Goal: Obtain resource: Download file/media

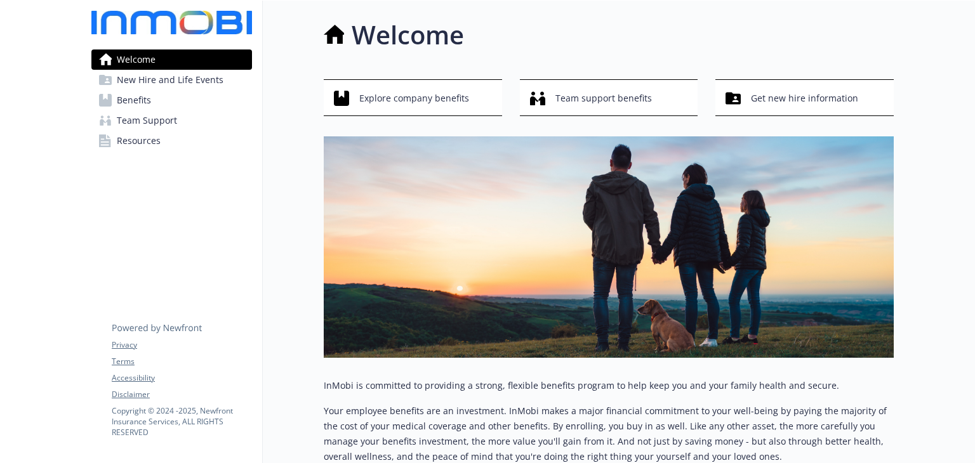
click at [143, 101] on span "Benefits" at bounding box center [134, 100] width 34 height 20
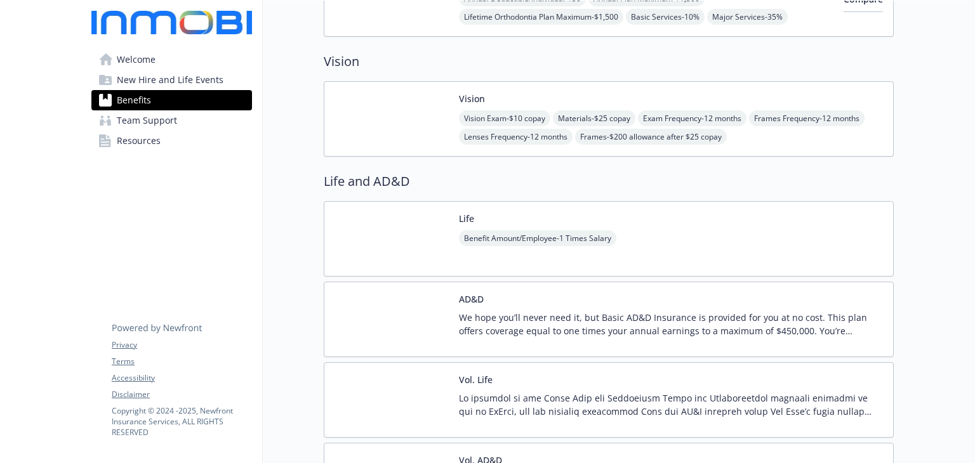
scroll to position [698, 0]
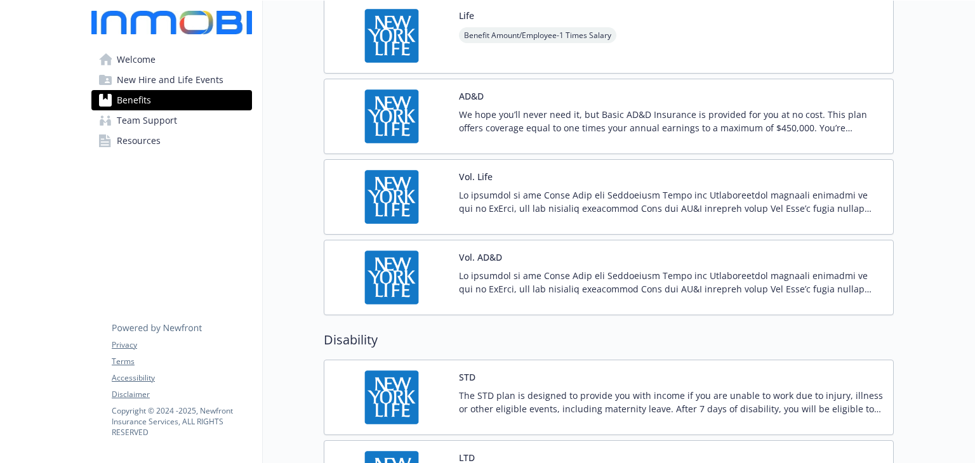
click at [566, 188] on p at bounding box center [671, 201] width 424 height 27
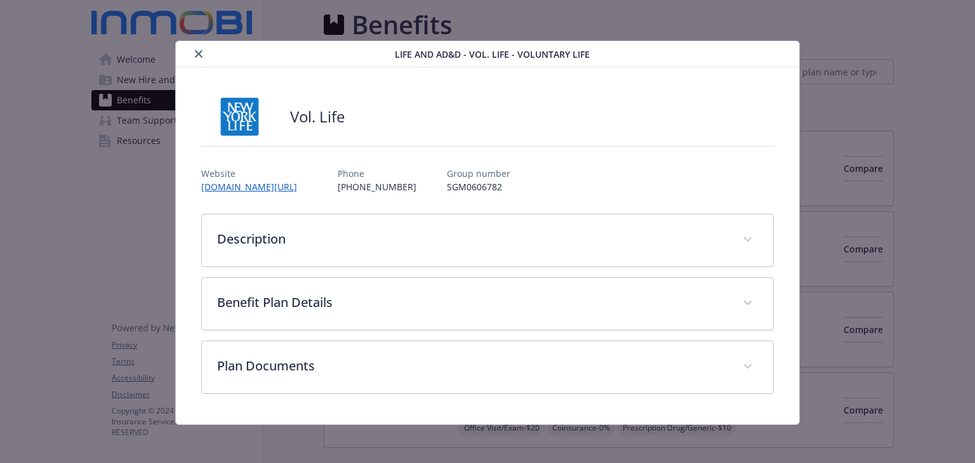
scroll to position [825, 0]
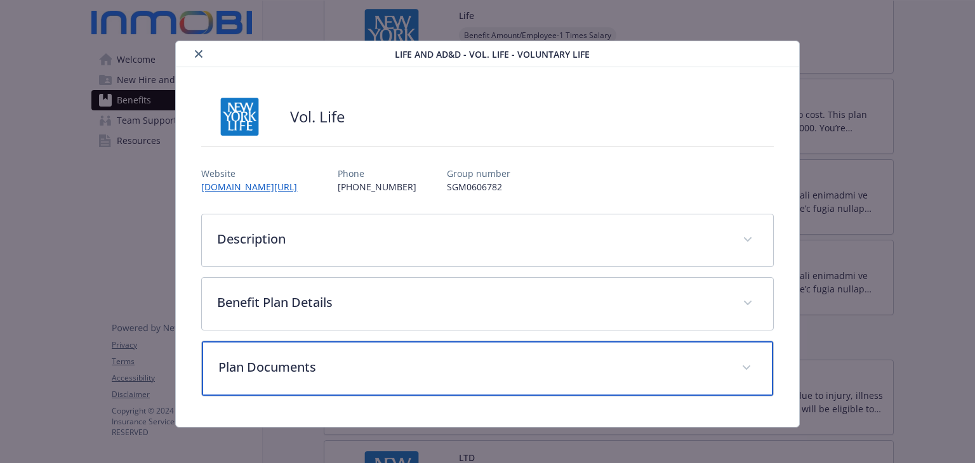
click at [381, 374] on p "Plan Documents" at bounding box center [471, 367] width 507 height 19
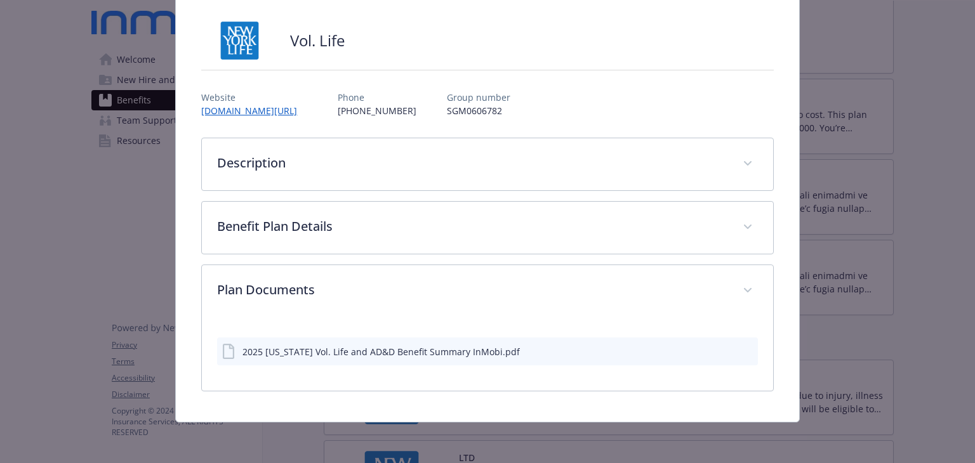
click at [426, 349] on div "2025 [US_STATE] Vol. Life and AD&D Benefit Summary InMobi.pdf" at bounding box center [380, 351] width 277 height 13
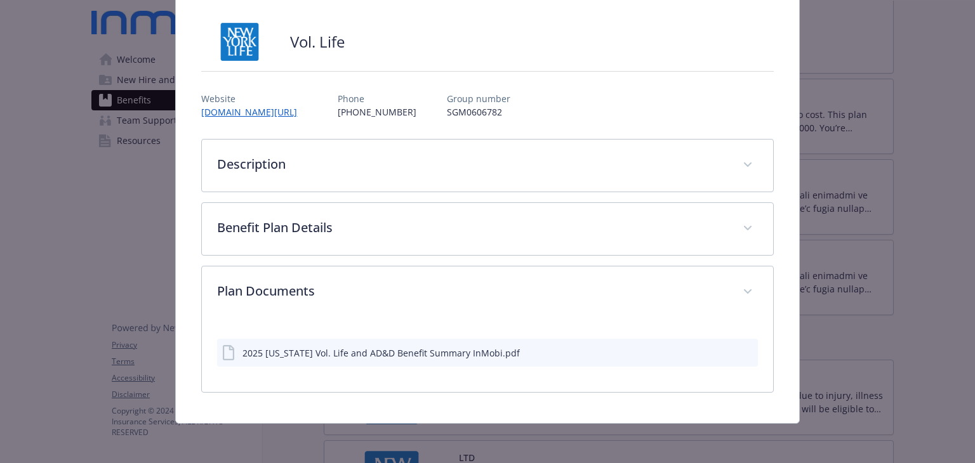
click at [430, 361] on div "2025 [US_STATE] Vol. Life and AD&D Benefit Summary InMobi.pdf" at bounding box center [487, 353] width 540 height 28
click at [719, 348] on icon "download file" at bounding box center [724, 352] width 10 height 10
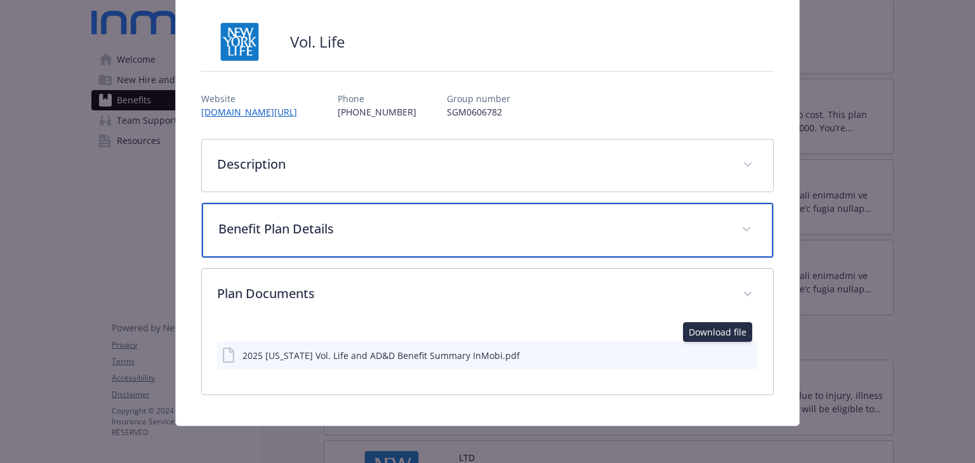
click at [330, 242] on div "Benefit Plan Details" at bounding box center [487, 230] width 570 height 55
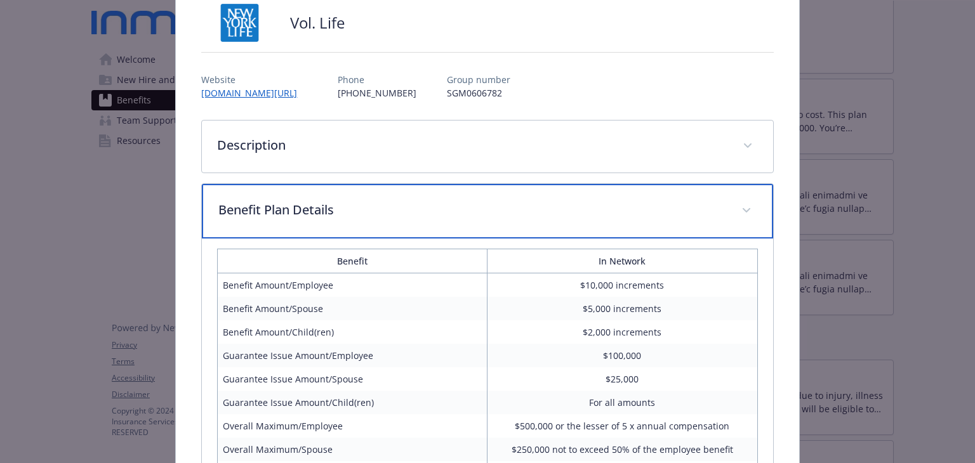
scroll to position [11, 0]
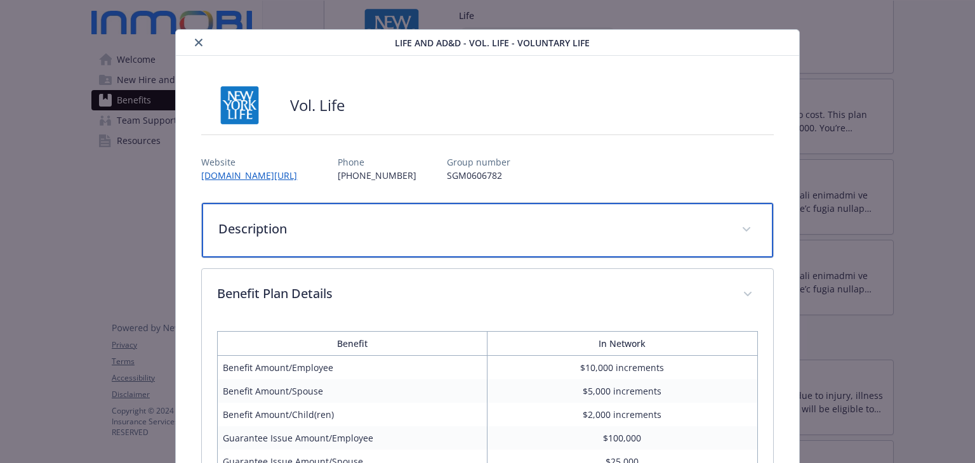
click at [499, 227] on p "Description" at bounding box center [471, 229] width 507 height 19
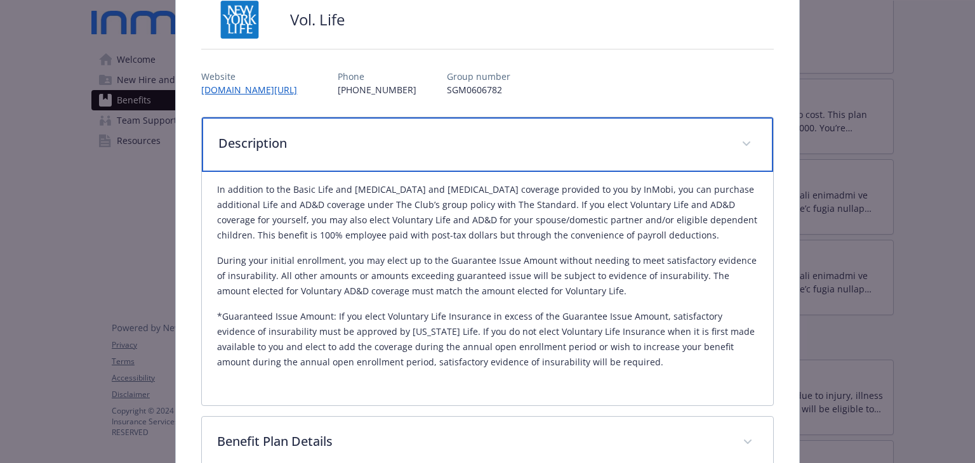
scroll to position [0, 0]
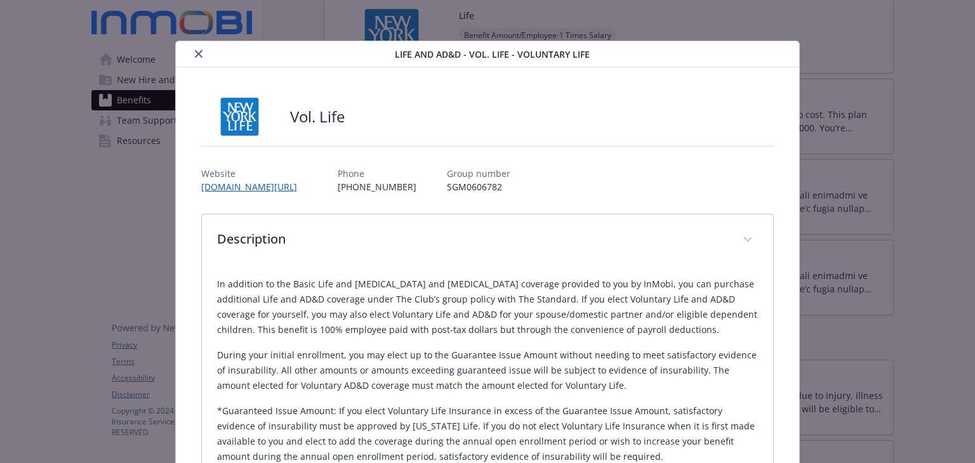
click at [195, 54] on icon "close" at bounding box center [199, 54] width 8 height 8
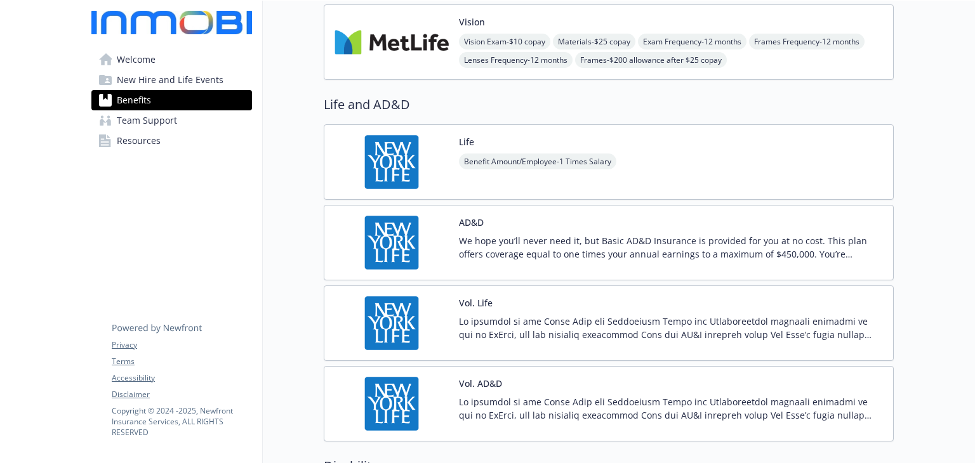
scroll to position [698, 0]
